Goal: Find contact information: Find contact information

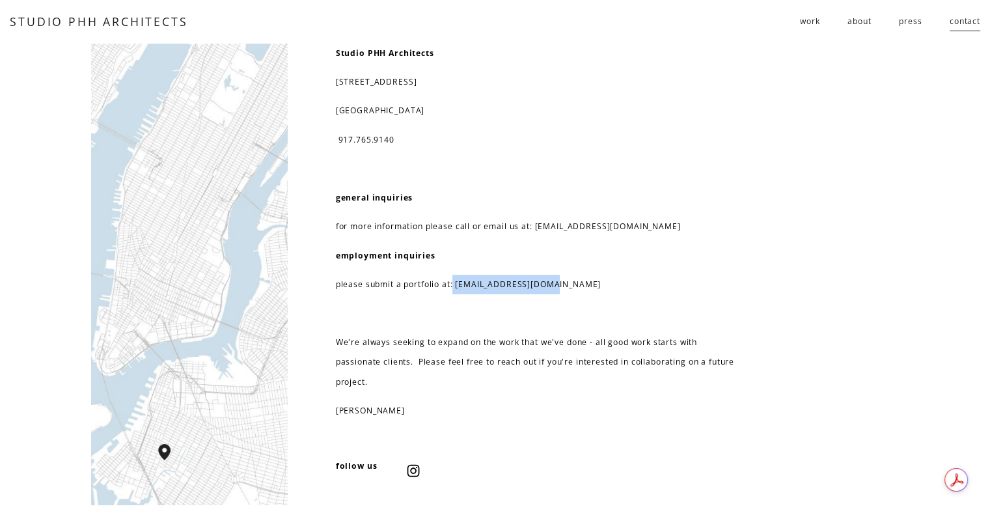
drag, startPoint x: 455, startPoint y: 284, endPoint x: 643, endPoint y: 271, distance: 187.8
click at [643, 271] on div "Studio PHH Architects [STREET_ADDRESS] 917.765.9140 general inquiries for more …" at bounding box center [536, 232] width 400 height 377
copy p "[EMAIL_ADDRESS][DOMAIN_NAME]"
drag, startPoint x: 190, startPoint y: 25, endPoint x: 8, endPoint y: 19, distance: 181.6
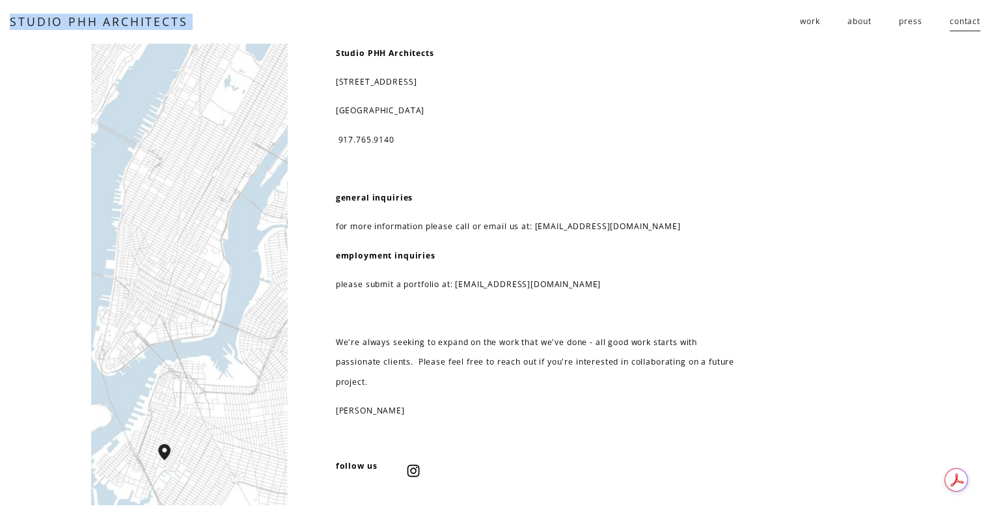
click at [8, 19] on div "Skip to Content STUDIO PHH ARCHITECTS work residential" at bounding box center [495, 21] width 990 height 43
copy div "STUDIO PHH ARCHITECTS"
drag, startPoint x: 422, startPoint y: 114, endPoint x: 333, endPoint y: 87, distance: 93.0
copy div "[STREET_ADDRESS]"
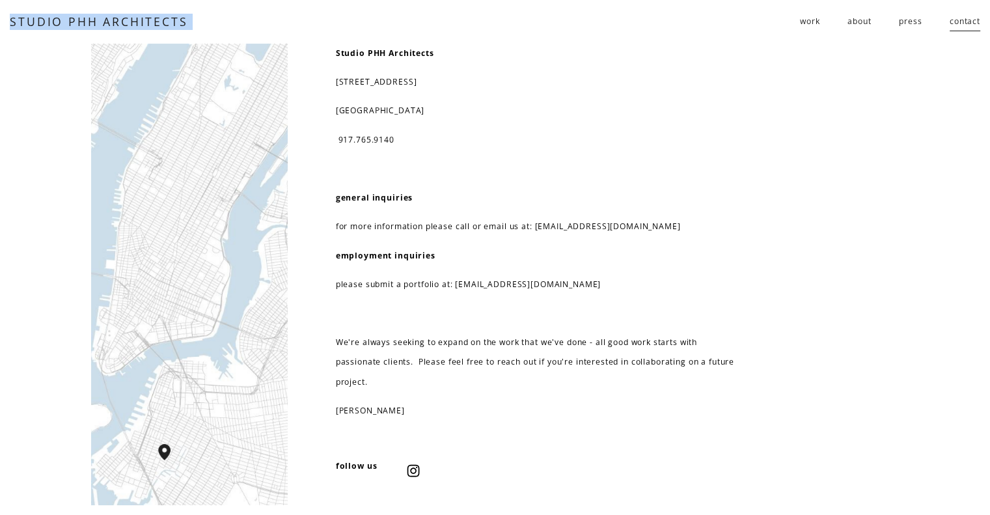
click at [849, 24] on link "about" at bounding box center [858, 21] width 23 height 21
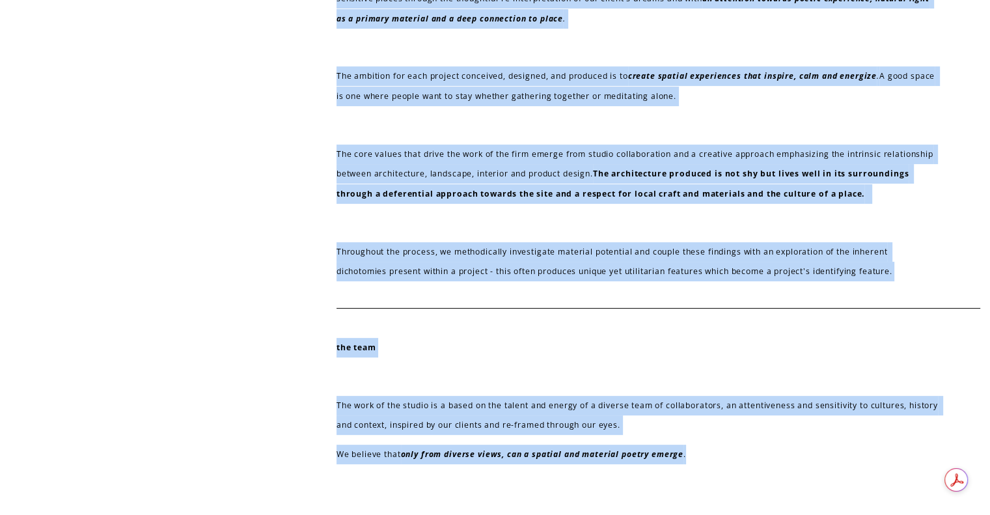
scroll to position [369, 0]
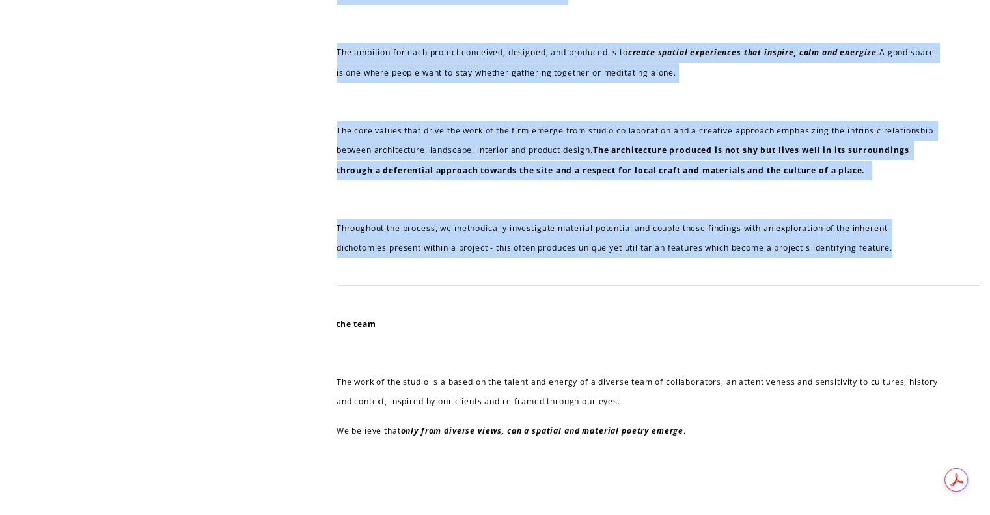
drag, startPoint x: 333, startPoint y: 310, endPoint x: 985, endPoint y: 260, distance: 653.9
click at [985, 260] on div "the practice Studio PHH Architects is a Brooklyn-based design studio, led by Pi…" at bounding box center [495, 59] width 990 height 769
copy div "Studio PHH Architects is a Brooklyn-based design studio, led by Pierre-Henri Ho…"
